Goal: Find specific page/section: Find specific page/section

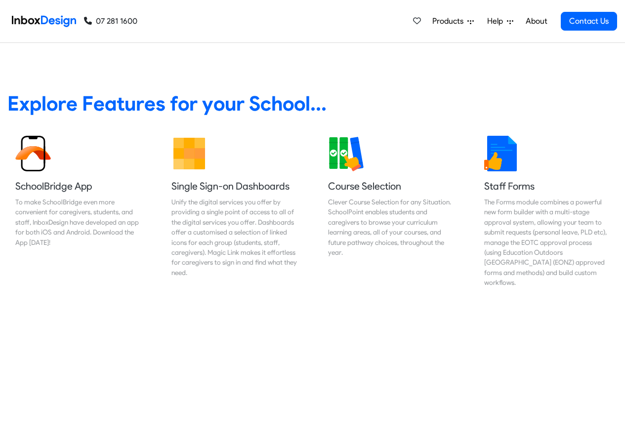
scroll to position [415, 0]
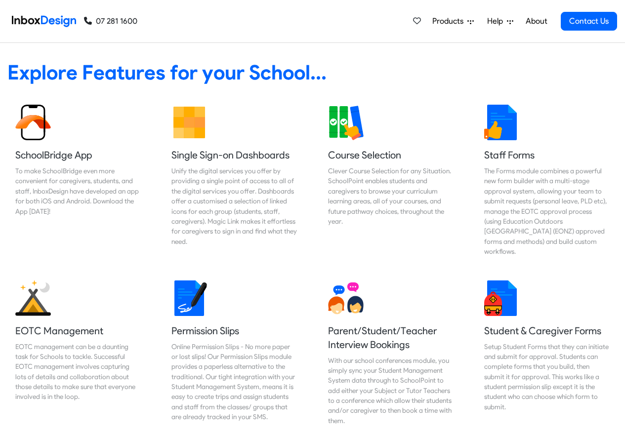
click at [453, 22] on span "Products" at bounding box center [449, 21] width 35 height 12
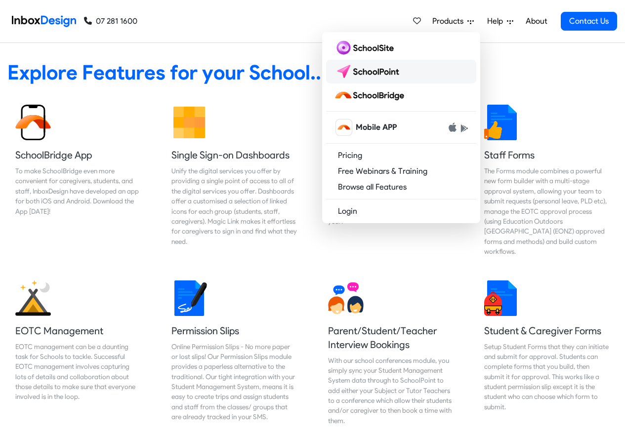
click at [368, 71] on img at bounding box center [369, 72] width 70 height 16
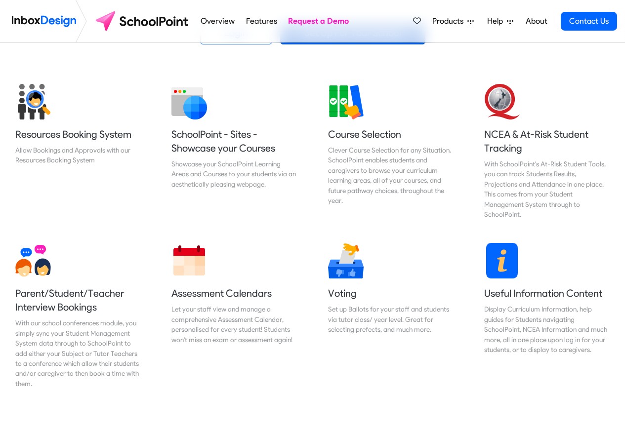
scroll to position [356, 0]
